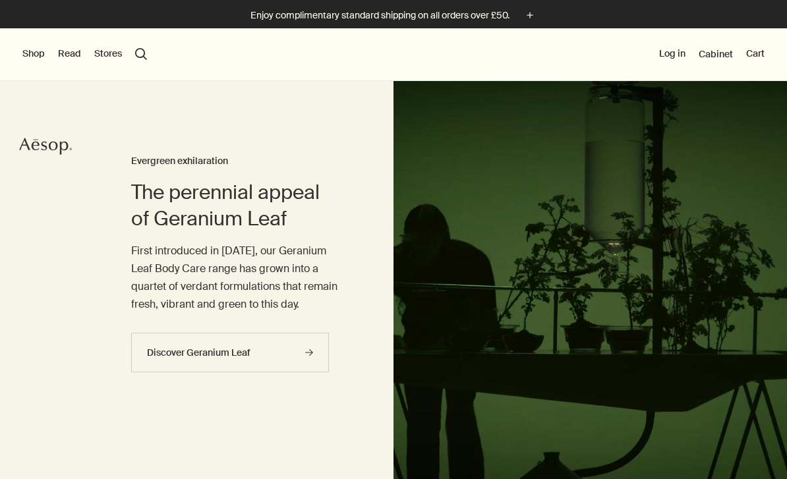
click at [37, 56] on button "Shop" at bounding box center [33, 53] width 22 height 13
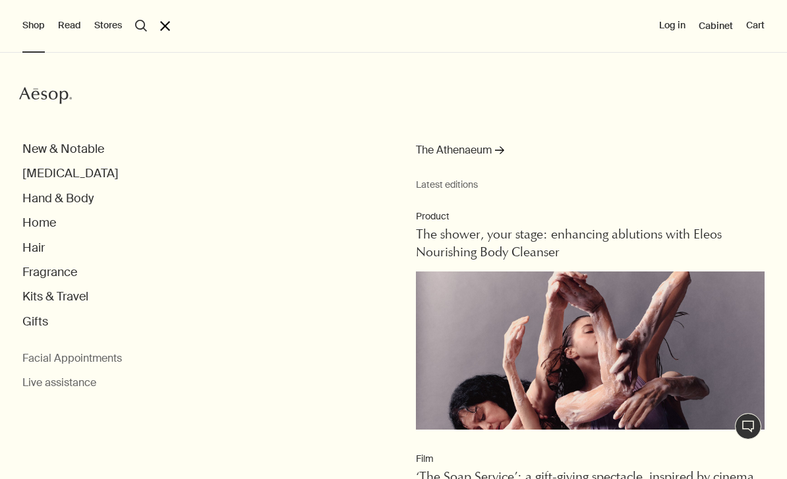
click at [166, 25] on button "close" at bounding box center [165, 26] width 10 height 10
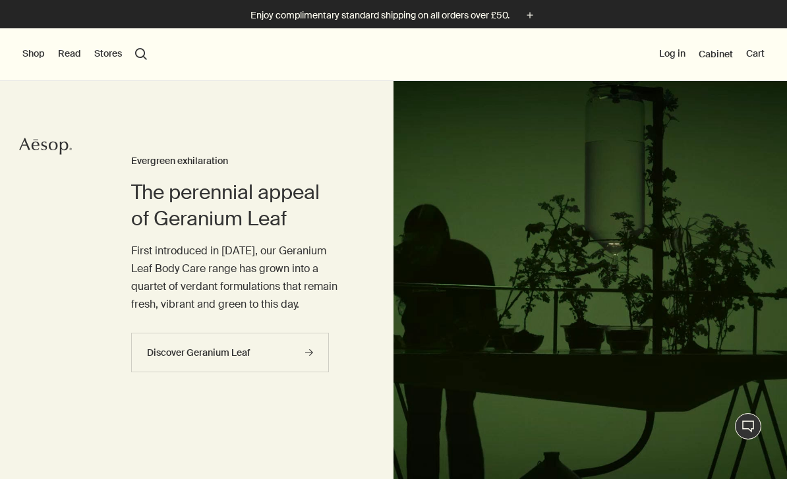
click at [34, 53] on button "Shop" at bounding box center [33, 53] width 22 height 13
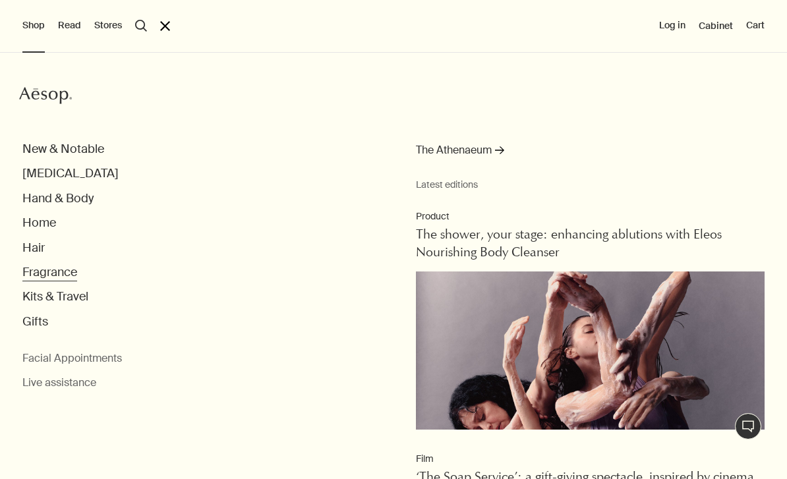
click at [48, 274] on button "Fragrance" at bounding box center [49, 272] width 55 height 15
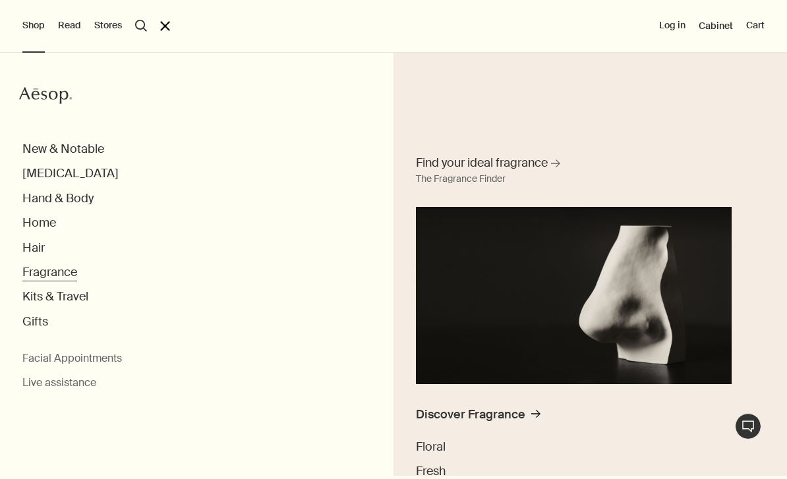
click at [64, 274] on button "Fragrance" at bounding box center [49, 272] width 55 height 15
click at [63, 273] on button "Fragrance" at bounding box center [49, 272] width 55 height 15
click at [61, 269] on button "Fragrance" at bounding box center [49, 272] width 55 height 15
click at [63, 274] on button "Fragrance" at bounding box center [49, 272] width 55 height 15
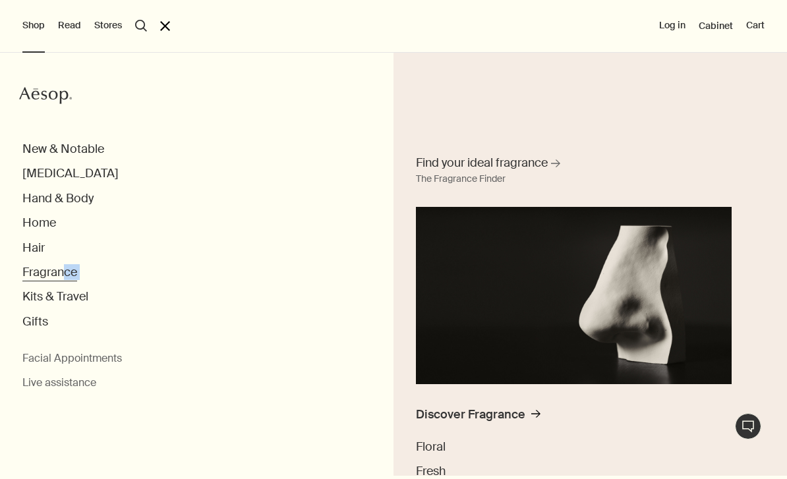
click at [58, 272] on button "Fragrance" at bounding box center [49, 272] width 55 height 15
click at [57, 272] on button "Fragrance" at bounding box center [49, 272] width 55 height 15
click at [49, 274] on button "Fragrance" at bounding box center [49, 272] width 55 height 15
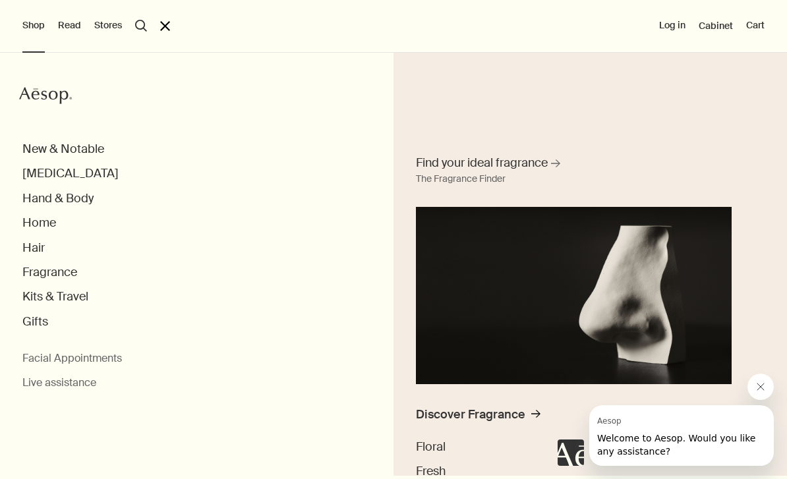
click at [162, 32] on div "Shop Aesop New & Notable Skin Care Hand & Body Home Hair Fragrance Find your id…" at bounding box center [393, 239] width 787 height 479
click at [167, 26] on button "close" at bounding box center [165, 26] width 10 height 10
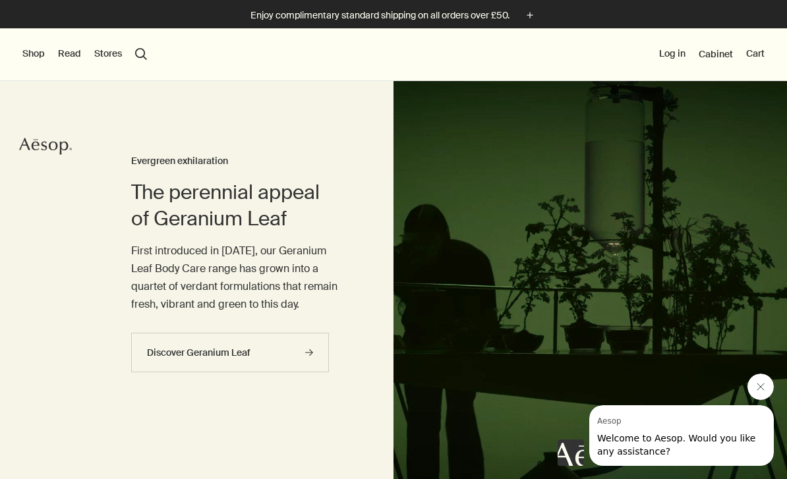
click at [32, 60] on button "Shop" at bounding box center [33, 53] width 22 height 13
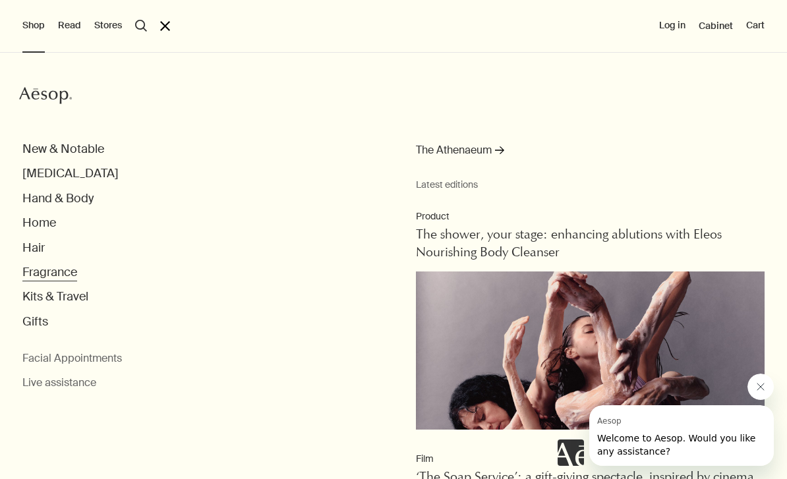
click at [42, 273] on button "Fragrance" at bounding box center [49, 272] width 55 height 15
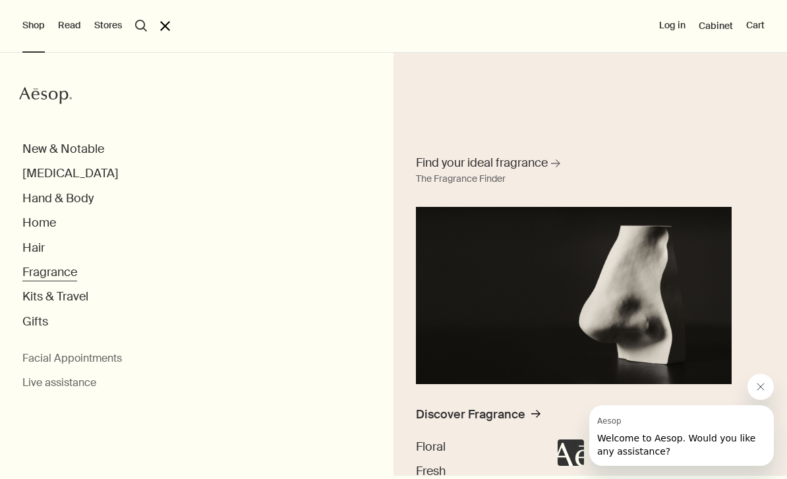
click at [63, 270] on button "Fragrance" at bounding box center [49, 272] width 55 height 15
click at [522, 166] on span "Find your ideal fragrance" at bounding box center [482, 163] width 132 height 16
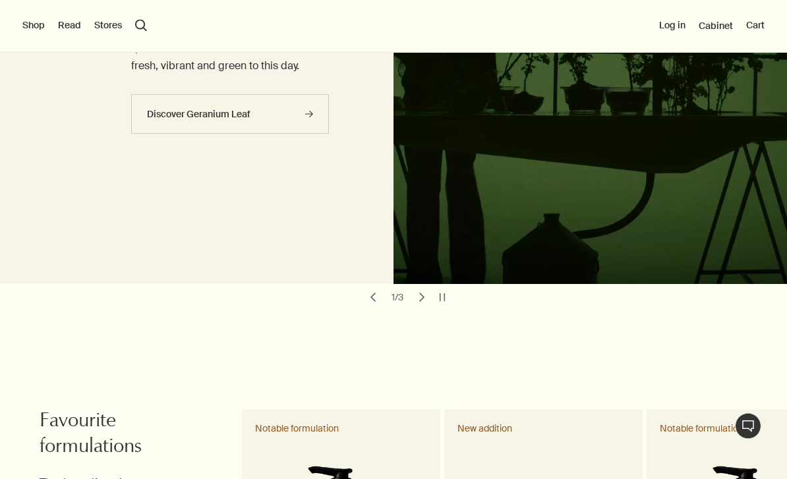
scroll to position [225, 0]
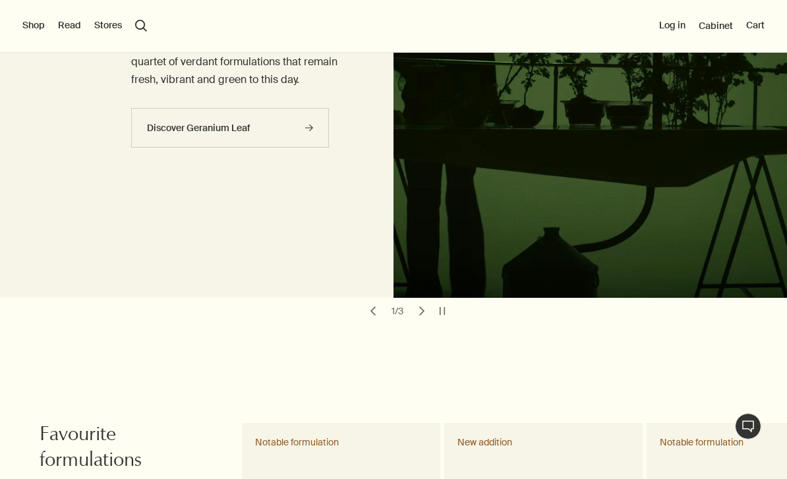
click at [36, 32] on button "Shop" at bounding box center [33, 25] width 22 height 13
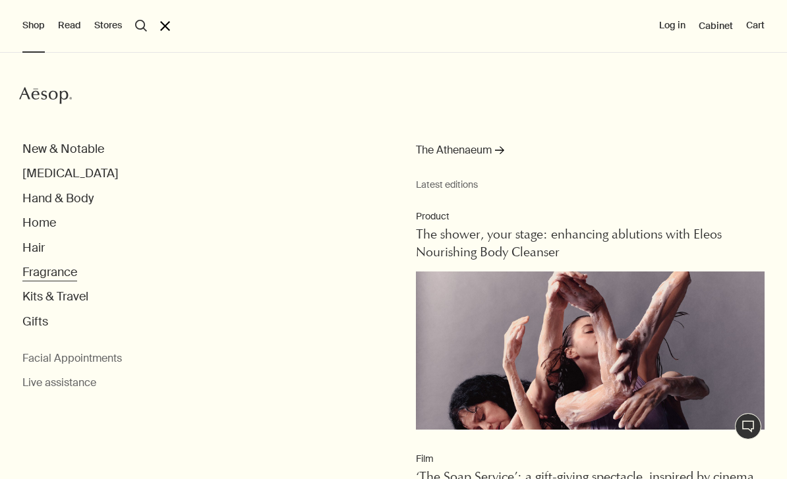
click at [69, 266] on button "Fragrance" at bounding box center [49, 272] width 55 height 15
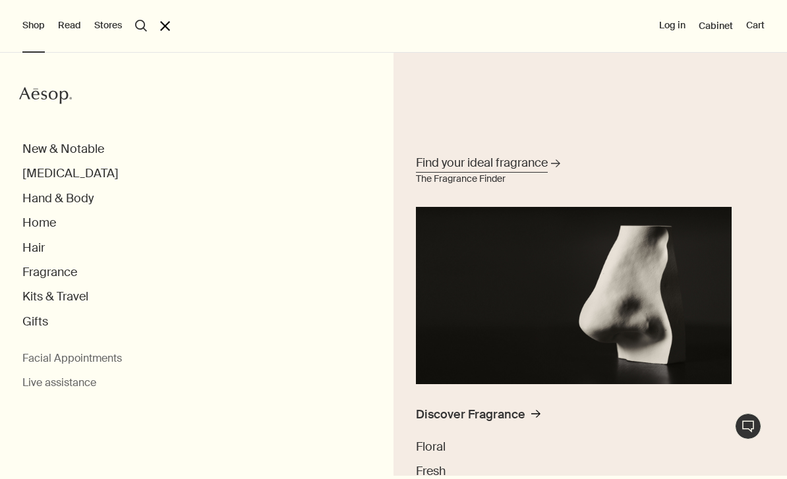
click at [541, 162] on span "Find your ideal fragrance" at bounding box center [482, 163] width 132 height 16
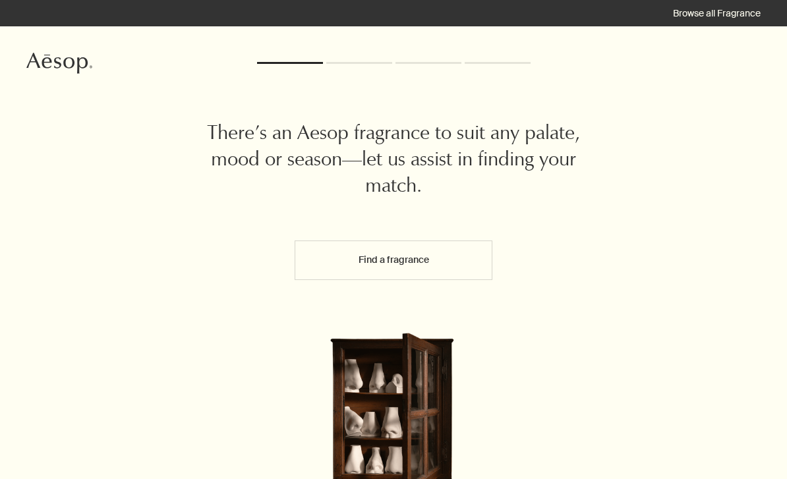
click at [439, 249] on button "Find a fragrance" at bounding box center [394, 261] width 198 height 40
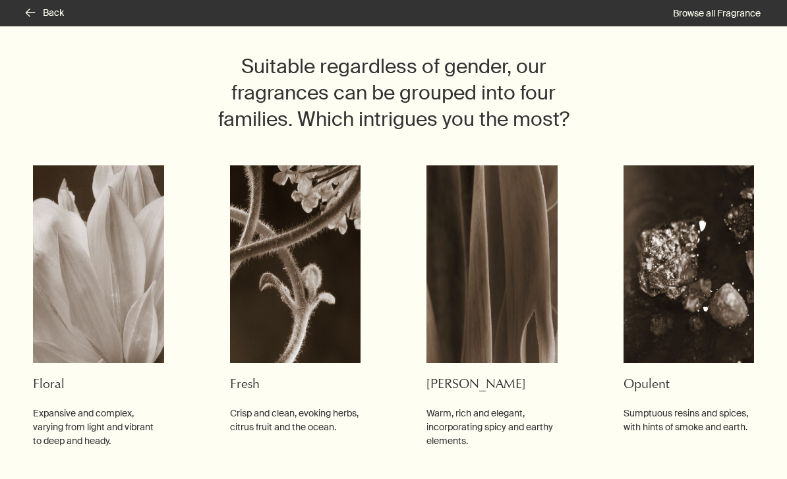
scroll to position [83, 0]
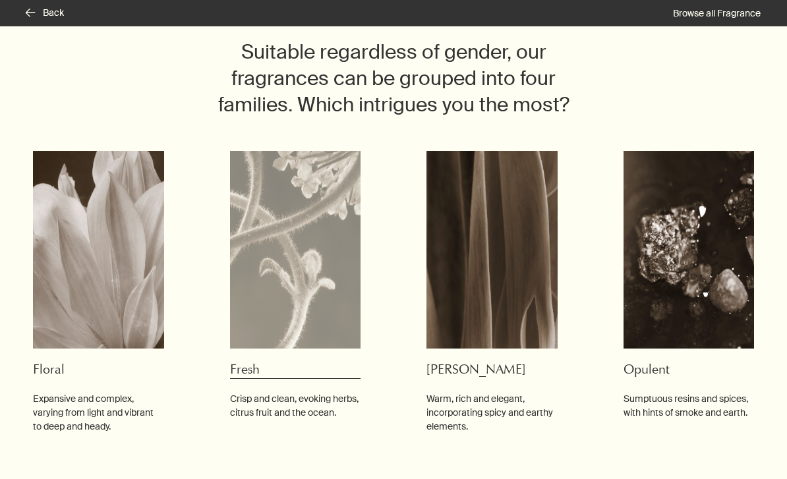
click at [254, 357] on button "Fresh Crisp and clean, evoking herbs, citrus fruit and the ocean." at bounding box center [295, 286] width 131 height 270
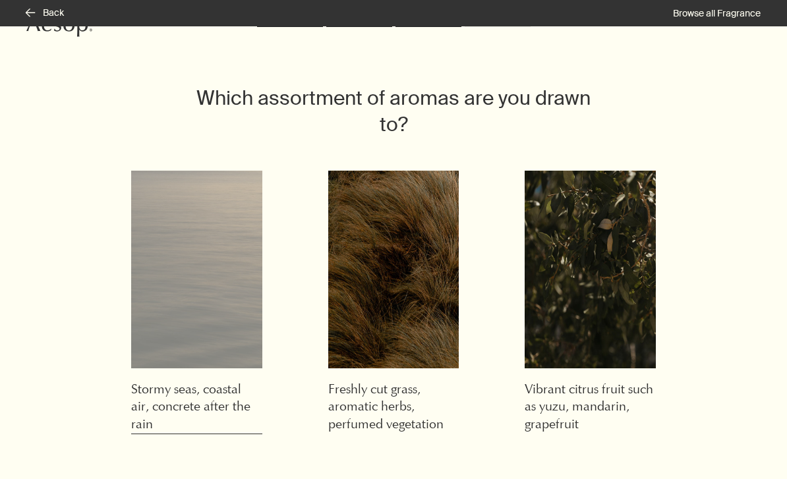
click at [216, 382] on h3 "Stormy seas, coastal air, concrete after the rain" at bounding box center [196, 408] width 131 height 53
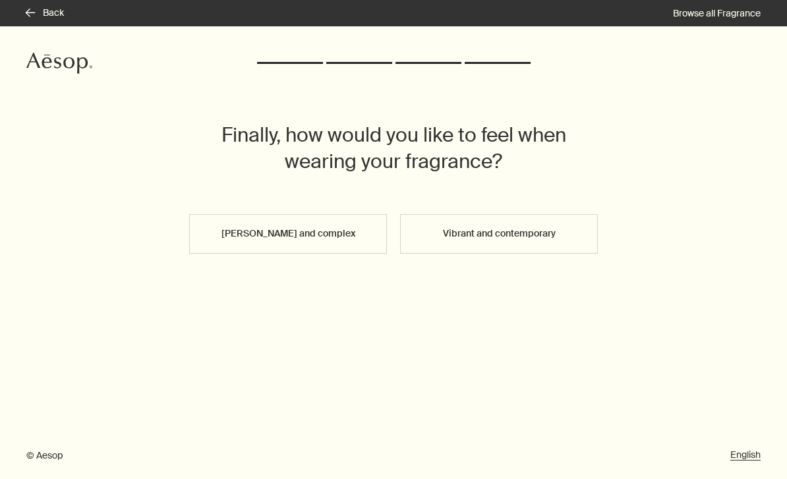
click at [361, 229] on button "Moody and complex" at bounding box center [288, 234] width 198 height 40
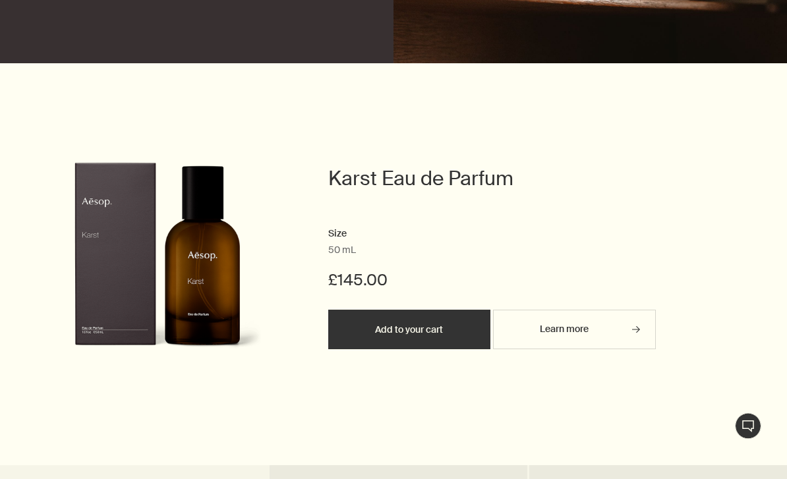
scroll to position [363, 0]
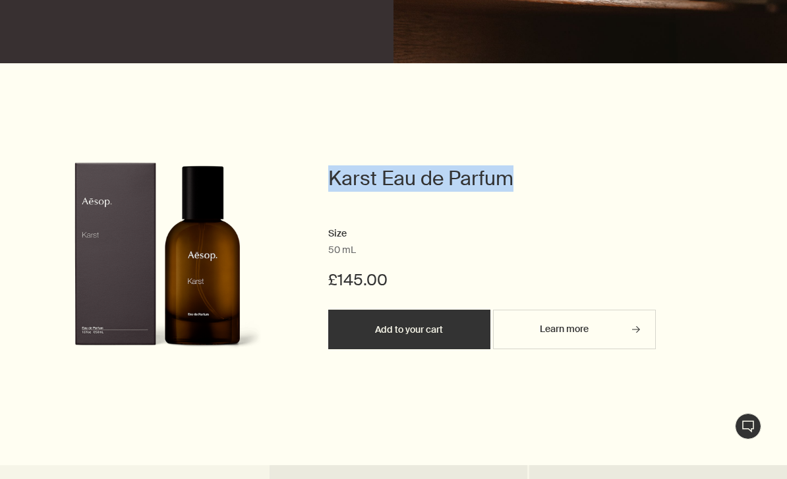
drag, startPoint x: 332, startPoint y: 176, endPoint x: 544, endPoint y: 177, distance: 212.3
click at [544, 177] on h2 "Karst Eau de Parfum" at bounding box center [492, 178] width 328 height 26
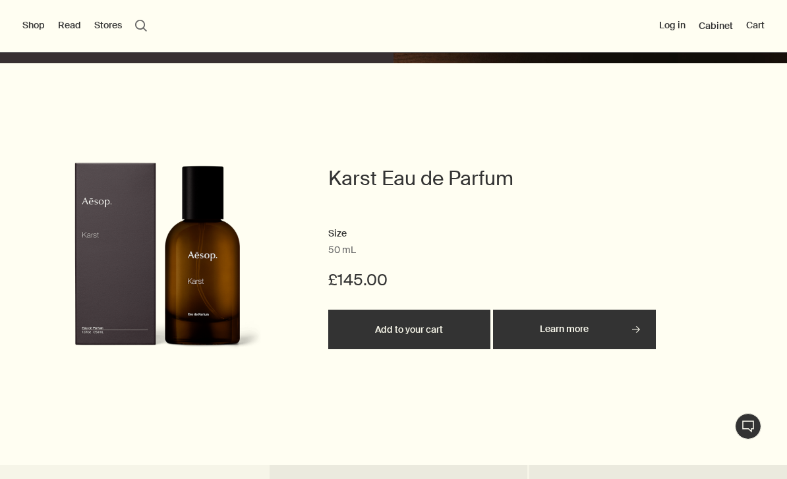
click at [541, 322] on link "Learn more rightArrow" at bounding box center [574, 330] width 163 height 40
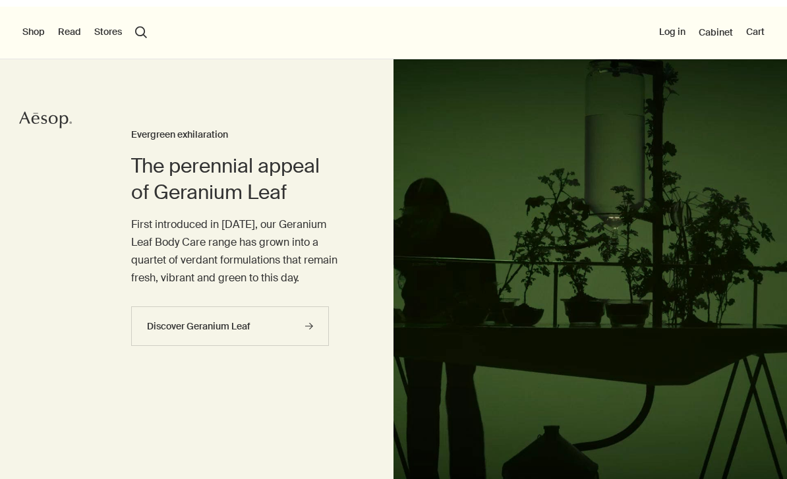
scroll to position [27, 0]
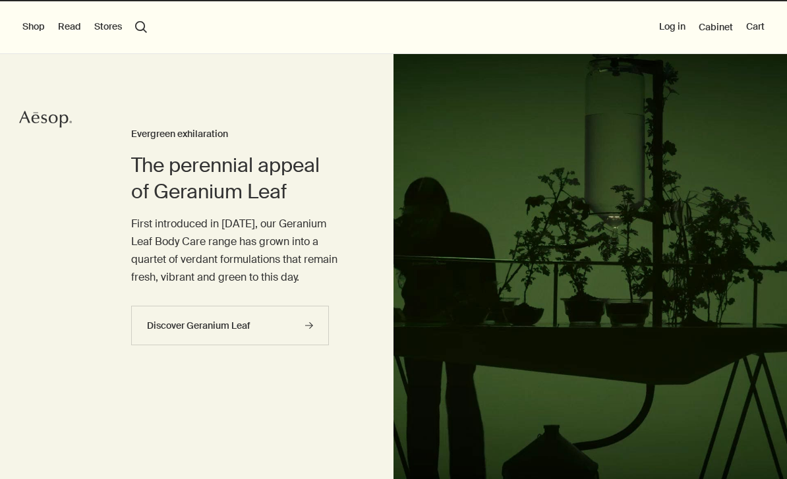
click at [31, 26] on button "Shop" at bounding box center [33, 26] width 22 height 13
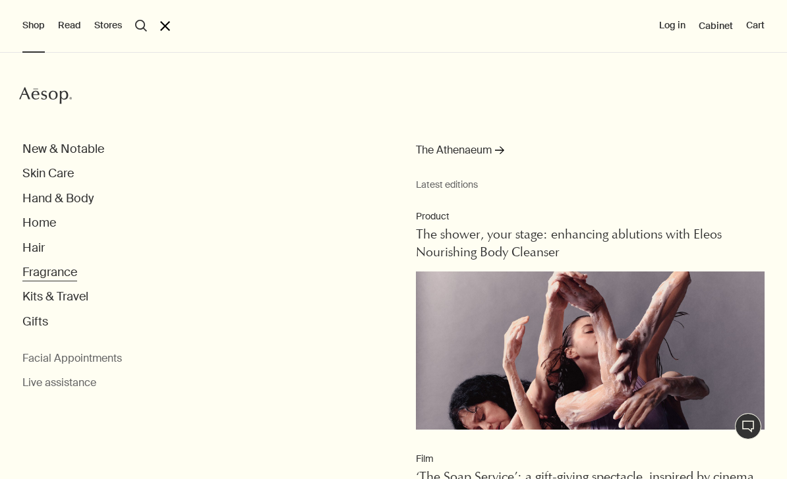
click at [67, 275] on button "Fragrance" at bounding box center [49, 272] width 55 height 15
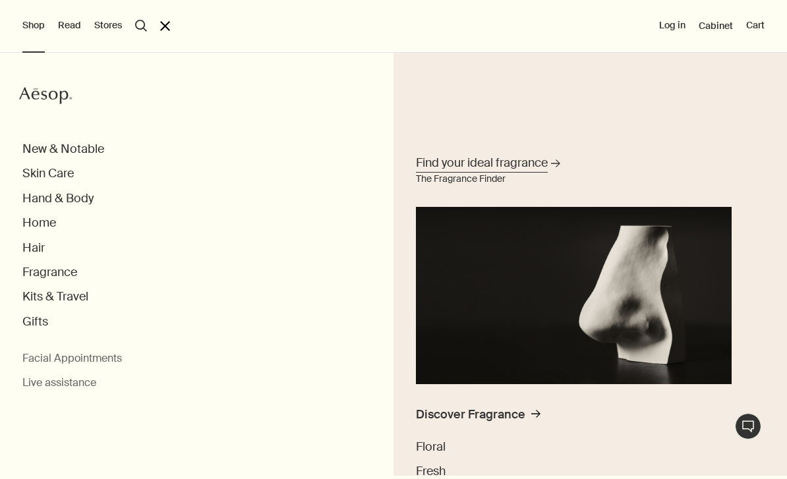
click at [472, 163] on span "Find your ideal fragrance" at bounding box center [482, 163] width 132 height 16
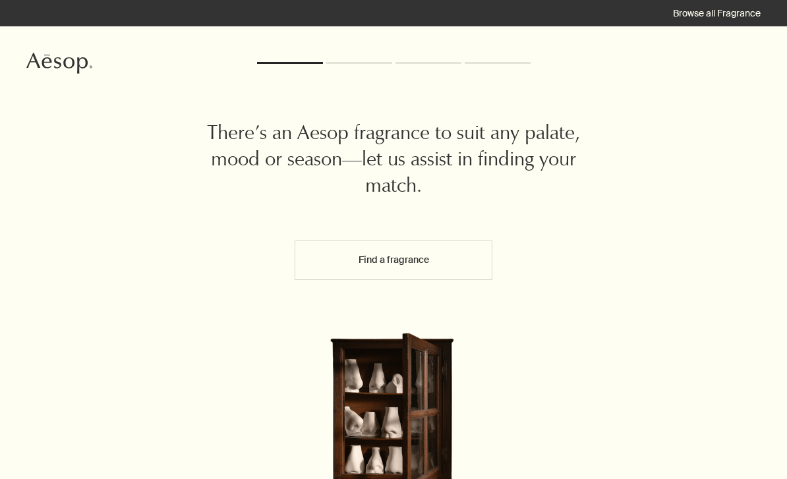
click at [441, 232] on div "There’s an Aesop fragrance to suit any palate, mood or season—let us assist in …" at bounding box center [393, 312] width 787 height 572
click at [442, 252] on button "Find a fragrance" at bounding box center [394, 261] width 198 height 40
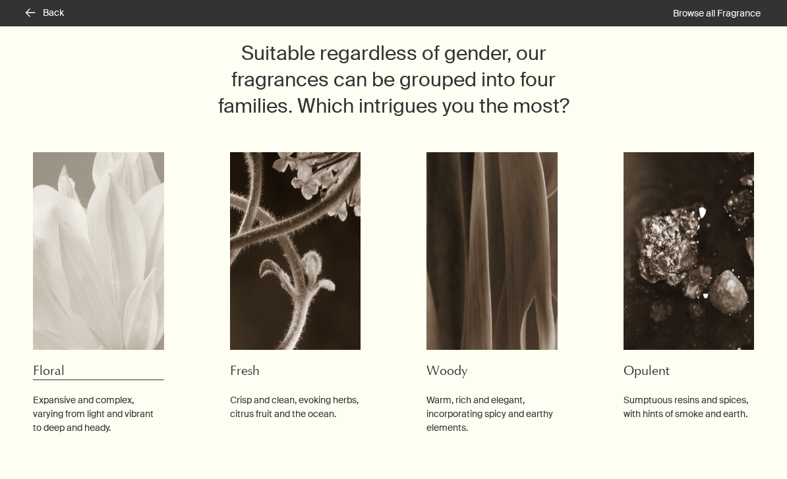
click at [101, 305] on img at bounding box center [98, 251] width 131 height 198
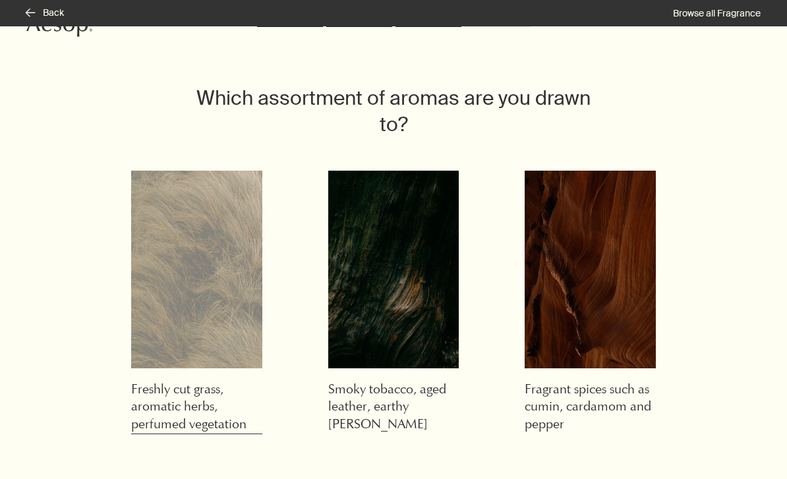
click at [160, 334] on img at bounding box center [196, 270] width 131 height 198
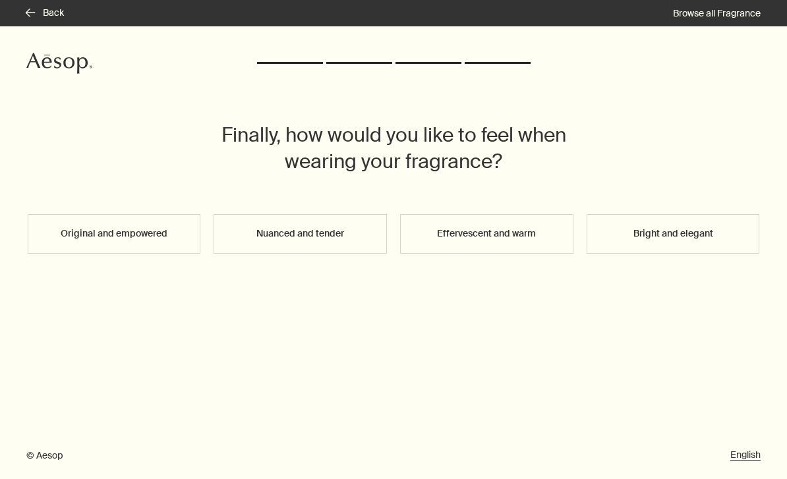
click at [468, 239] on button "Effervescent and warm" at bounding box center [486, 234] width 173 height 40
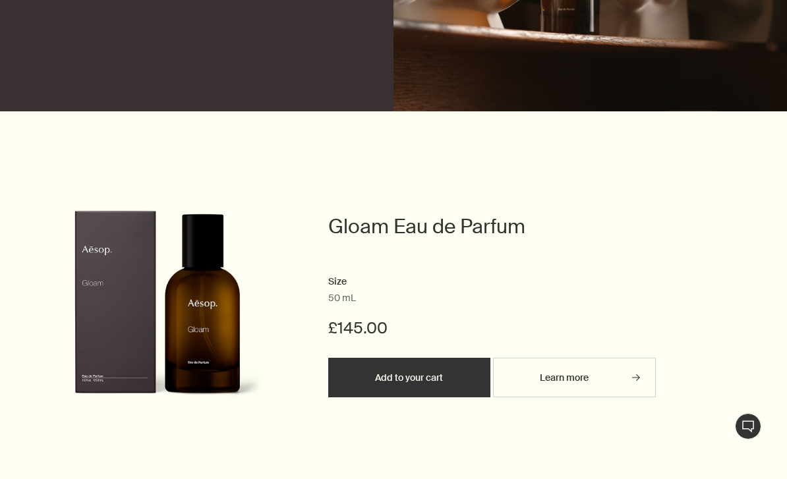
scroll to position [401, 0]
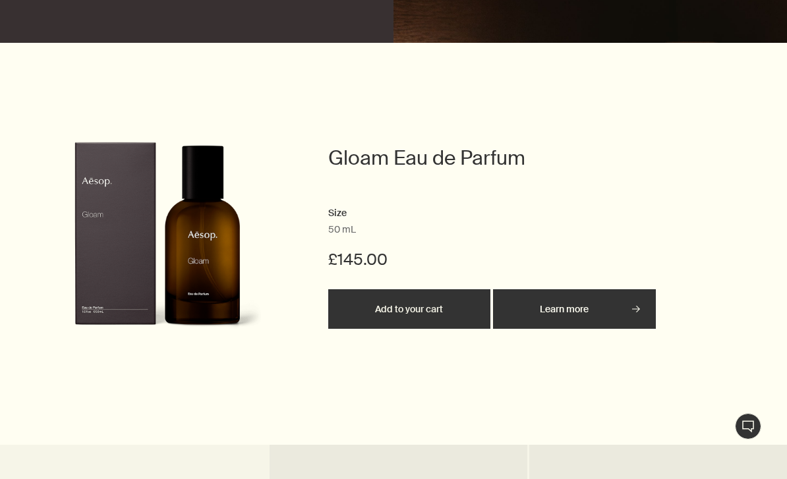
click at [580, 295] on link "Learn more rightArrow" at bounding box center [574, 309] width 163 height 40
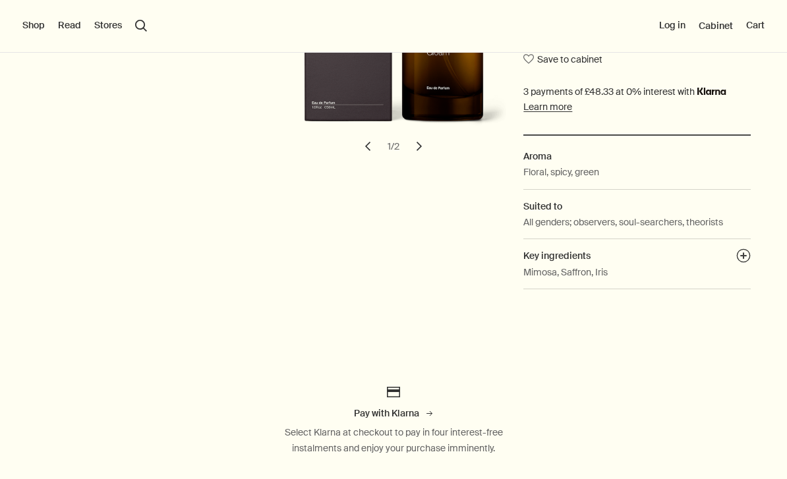
scroll to position [361, 0]
